Goal: Obtain resource: Download file/media

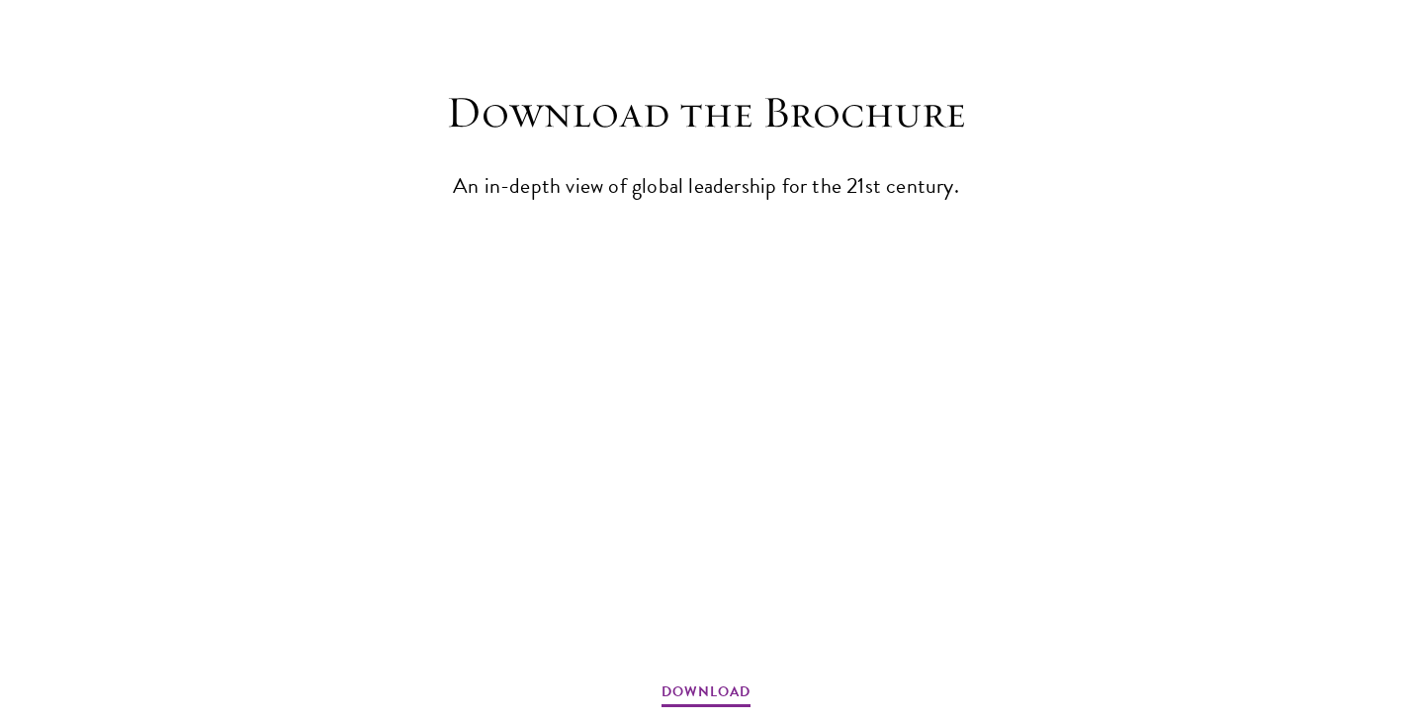
scroll to position [2572, 0]
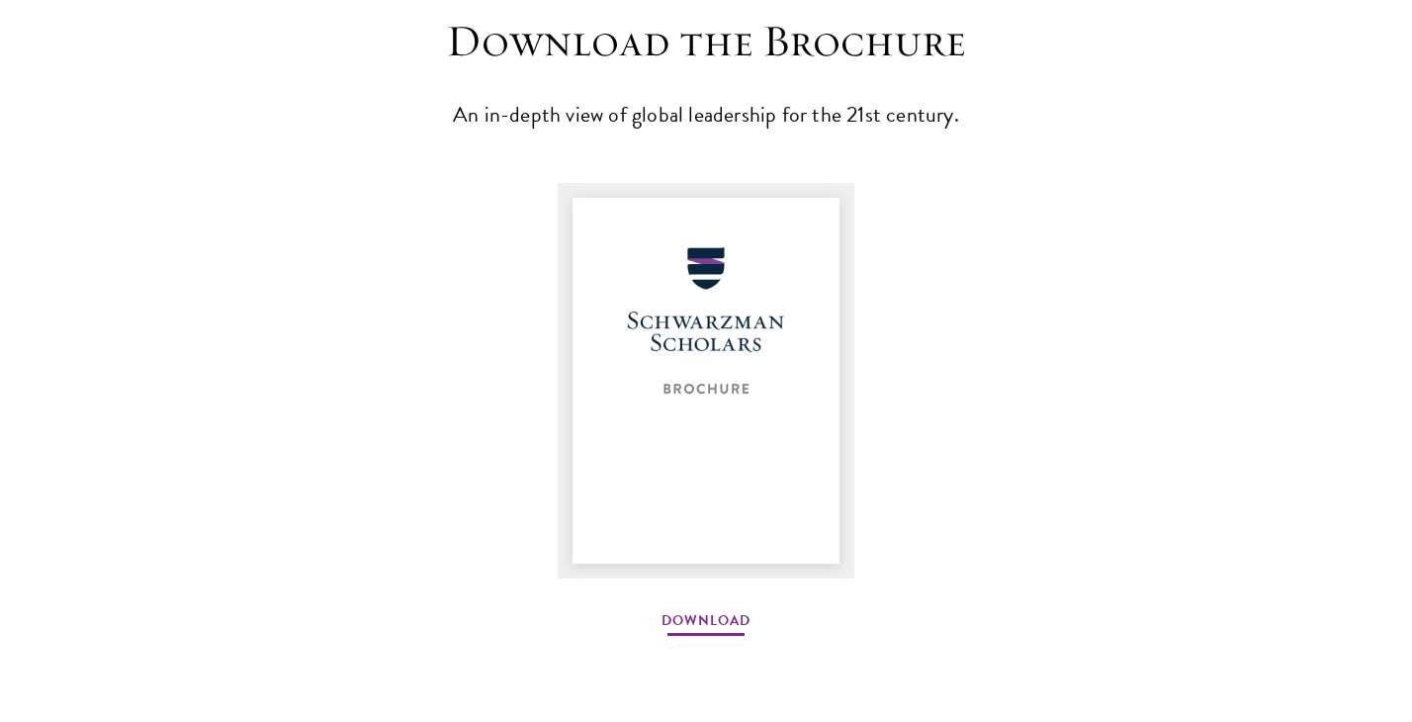
click at [726, 611] on link "Download" at bounding box center [705, 623] width 89 height 31
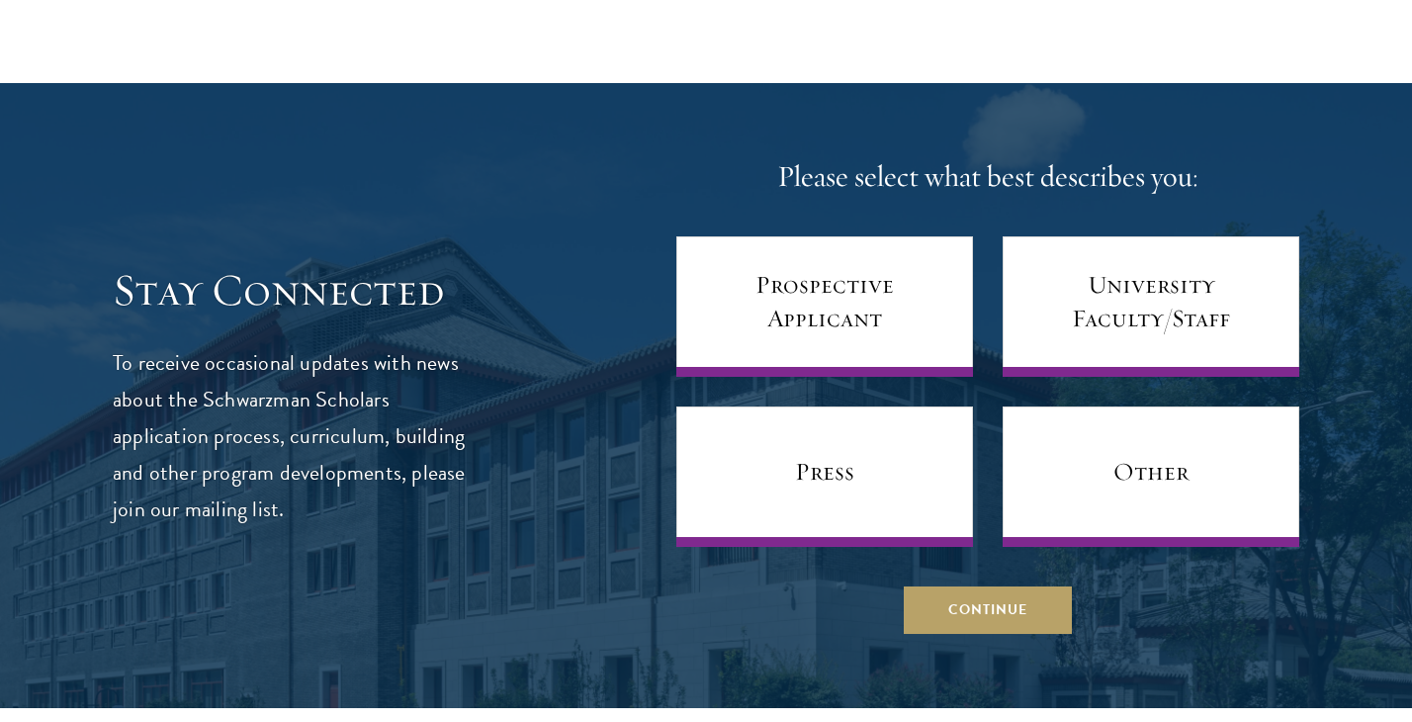
scroll to position [1062, 0]
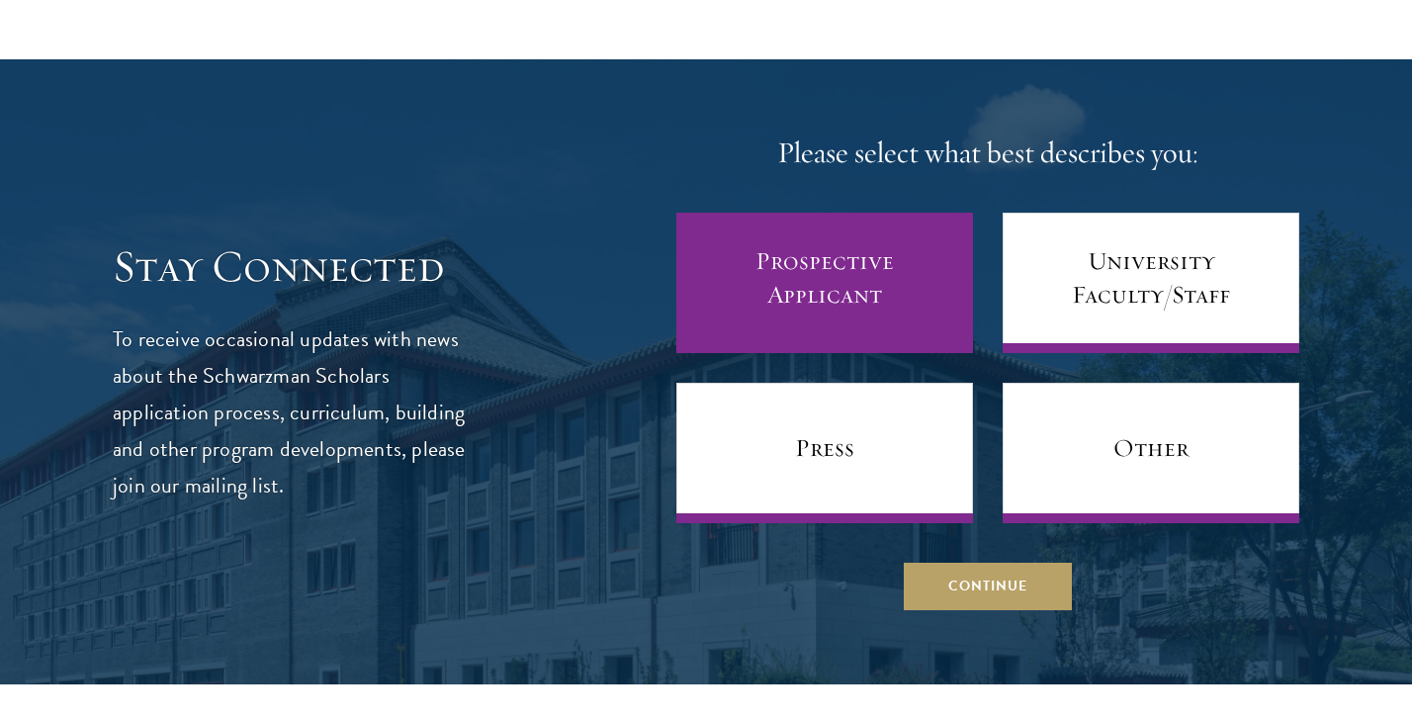
click at [786, 257] on link "Prospective Applicant" at bounding box center [824, 283] width 297 height 140
click at [803, 281] on link "Prospective Applicant" at bounding box center [824, 283] width 297 height 140
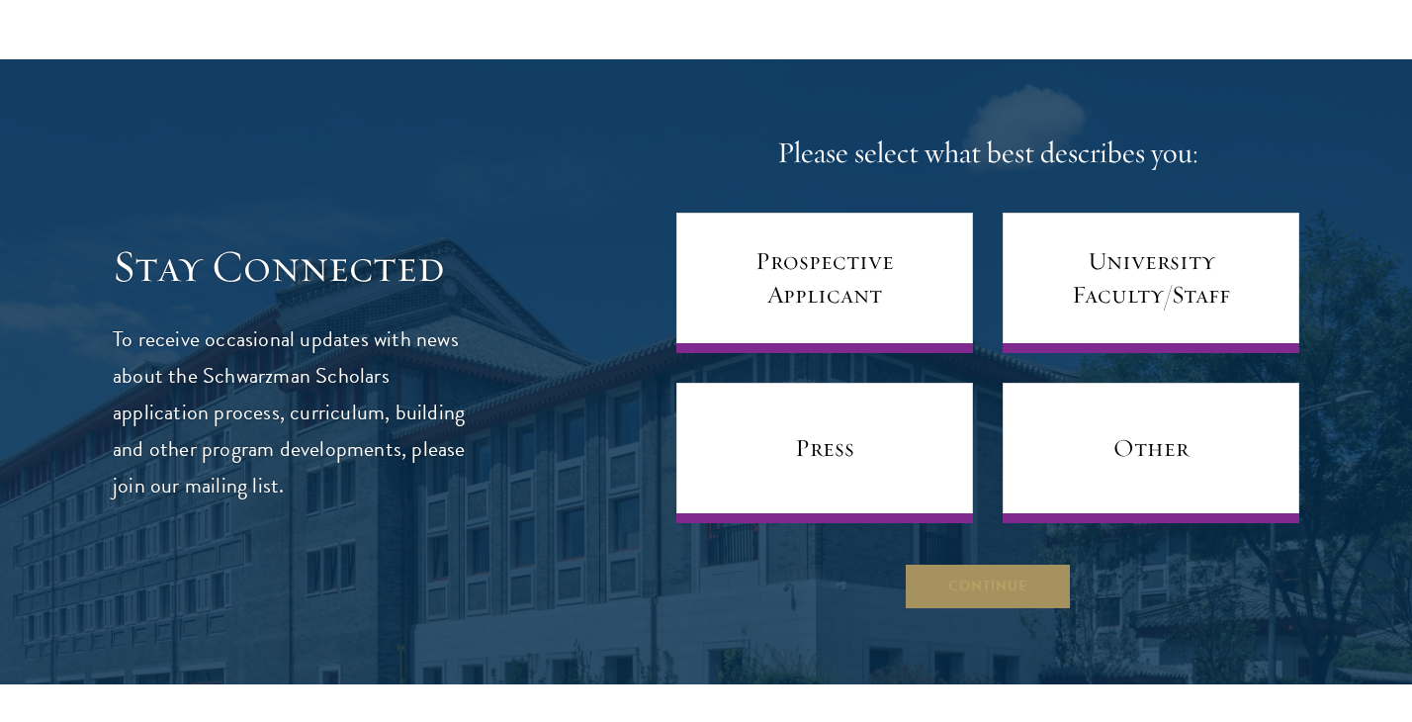
click at [946, 585] on button "Continue" at bounding box center [988, 586] width 168 height 47
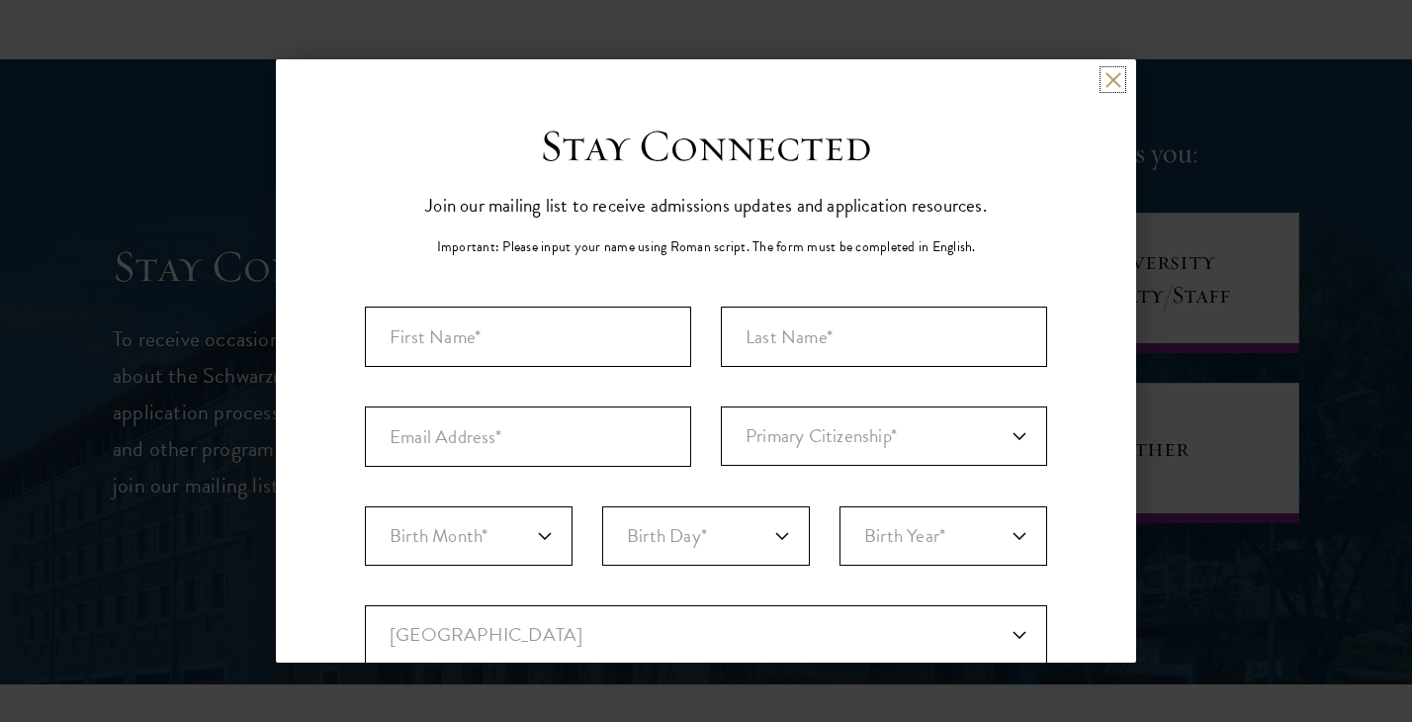
scroll to position [0, 0]
click at [1103, 78] on div "Back" at bounding box center [706, 94] width 860 height 47
click at [1120, 76] on div "Back" at bounding box center [706, 94] width 860 height 47
click at [1103, 79] on div "Back" at bounding box center [706, 94] width 860 height 47
click at [1111, 74] on button at bounding box center [1112, 79] width 17 height 17
